Goal: Task Accomplishment & Management: Manage account settings

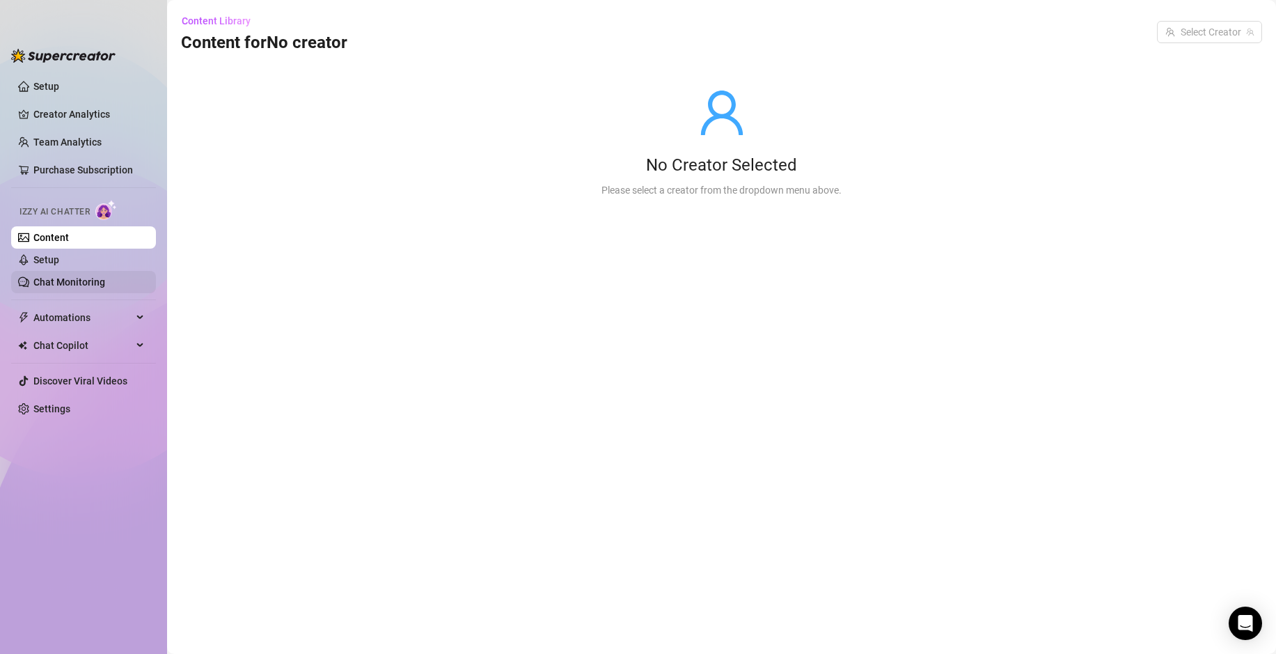
click at [81, 281] on link "Chat Monitoring" at bounding box center [69, 281] width 72 height 11
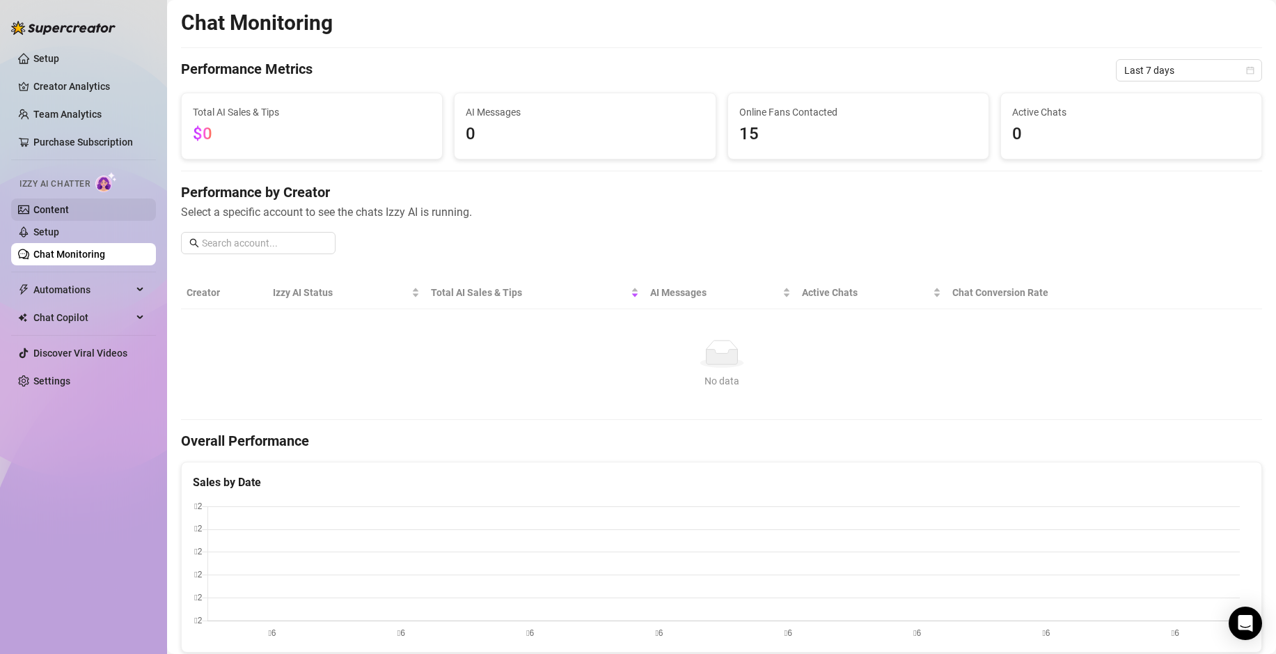
click at [52, 211] on link "Content" at bounding box center [50, 209] width 35 height 11
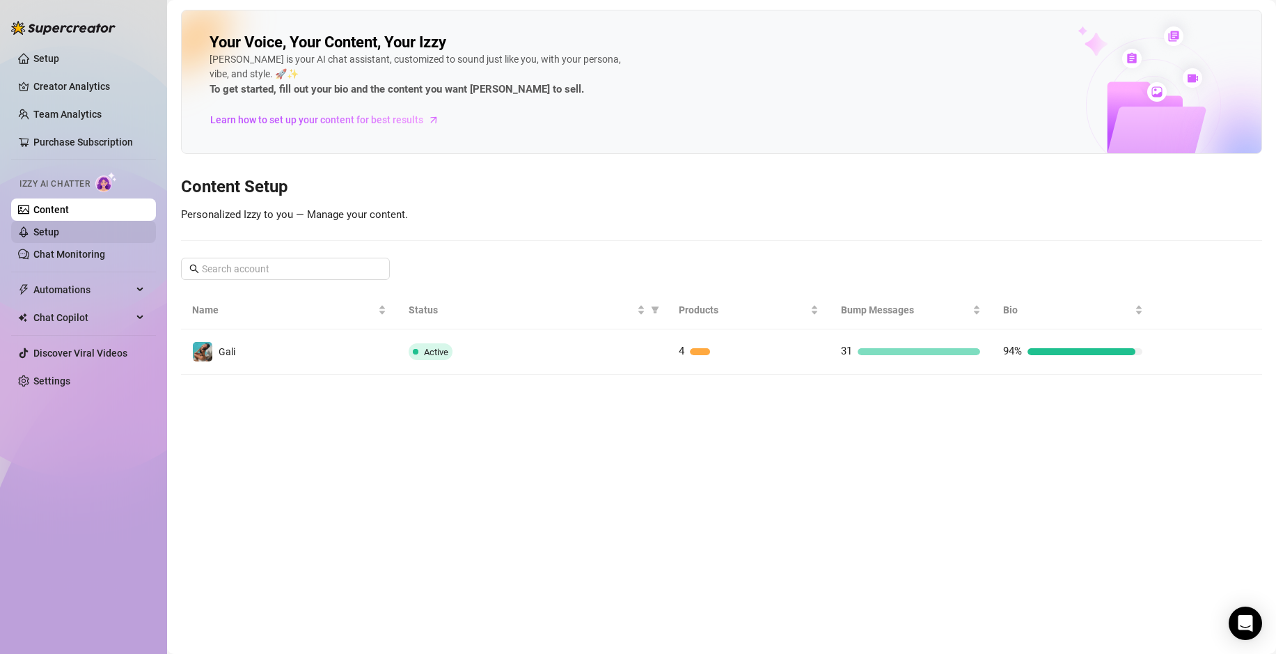
click at [59, 228] on link "Setup" at bounding box center [46, 231] width 26 height 11
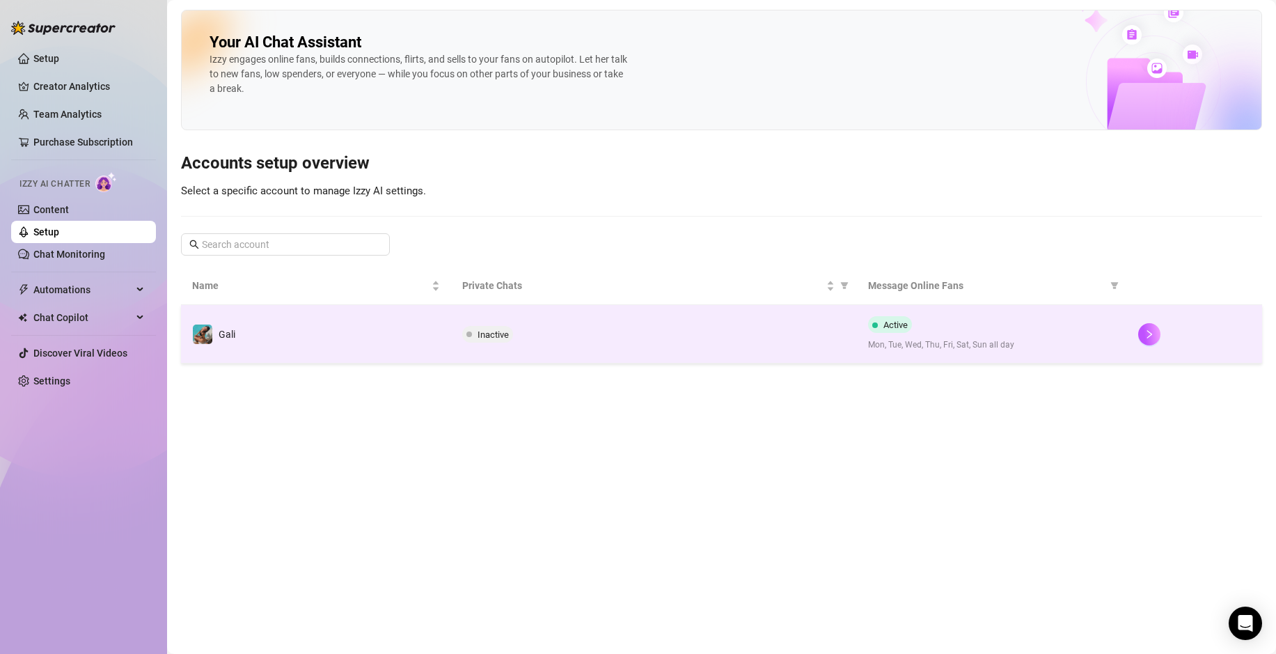
click at [549, 352] on td "Inactive" at bounding box center [653, 334] width 405 height 58
